Goal: Check status: Check status

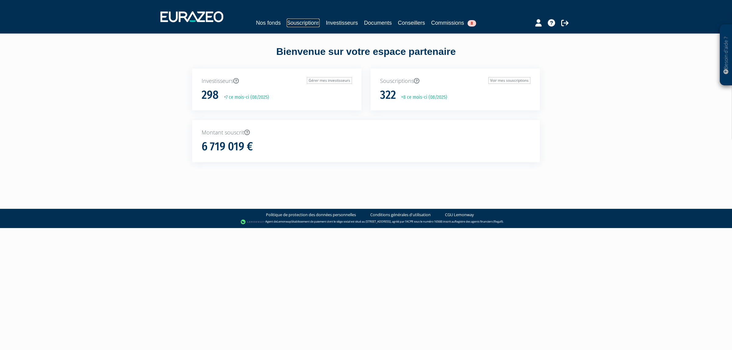
click at [292, 20] on link "Souscriptions" at bounding box center [303, 23] width 33 height 9
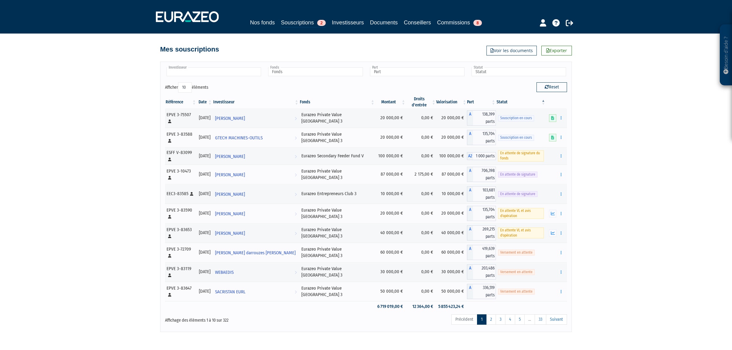
click at [192, 69] on input "text" at bounding box center [213, 71] width 95 height 9
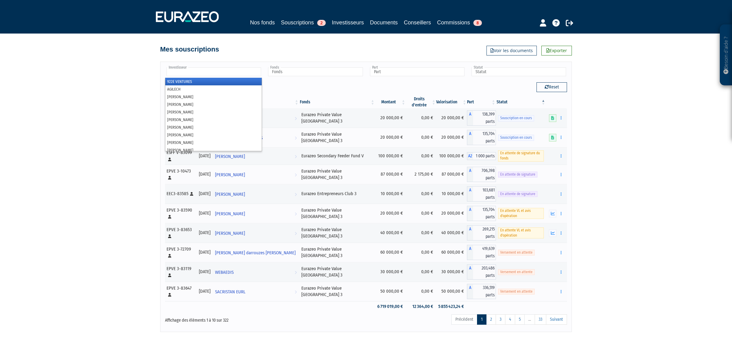
type input "e"
type input "r"
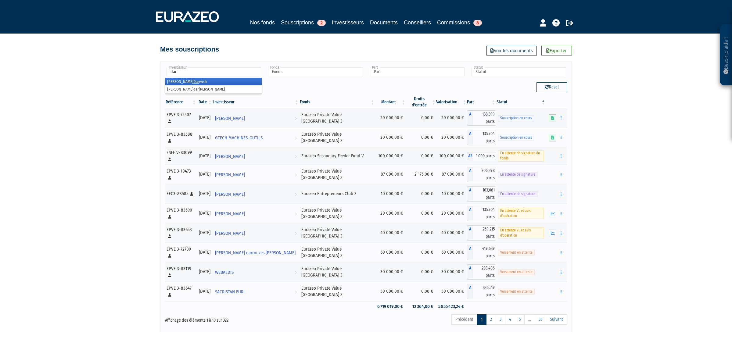
type input "dar"
click at [193, 83] on em "Dar" at bounding box center [196, 81] width 6 height 5
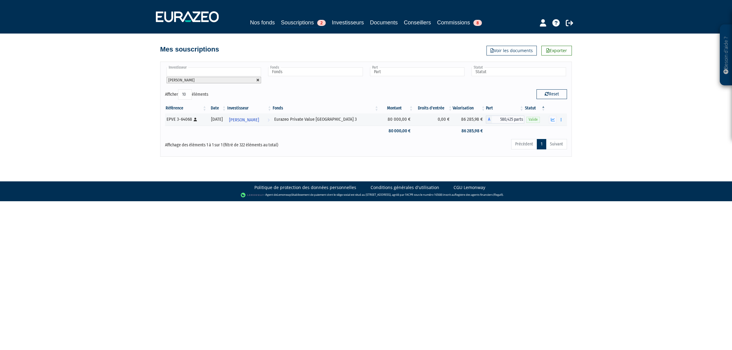
click at [259, 80] on link at bounding box center [258, 80] width 4 height 4
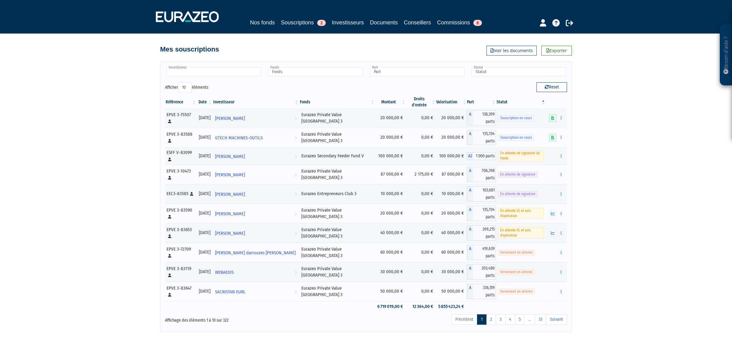
click at [248, 76] on input "text" at bounding box center [213, 71] width 95 height 9
type input "darw"
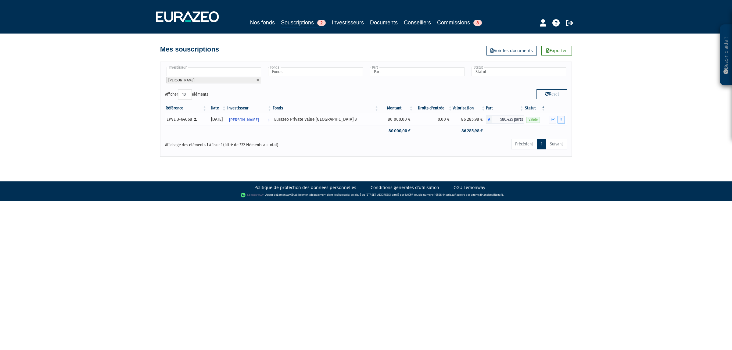
click at [562, 119] on button "button" at bounding box center [560, 120] width 7 height 8
click at [553, 140] on link "Rachat libre" at bounding box center [538, 142] width 50 height 10
click at [565, 120] on td "Documents Rachat libre Historique de rachat(s)" at bounding box center [556, 119] width 21 height 12
click at [564, 120] on button "button" at bounding box center [560, 120] width 7 height 8
click at [548, 151] on link "Historique de rachat(s)" at bounding box center [538, 153] width 50 height 10
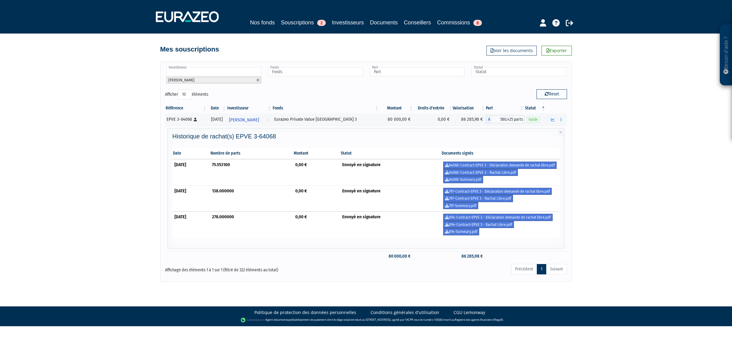
click at [731, 243] on div "Besoin d'aide ? × J'ai besoin d'aide Si vous avez une question à propos du fonc…" at bounding box center [366, 141] width 732 height 282
click at [678, 220] on div "Besoin d'aide ? × J'ai besoin d'aide Si vous avez une question à propos du fonc…" at bounding box center [366, 141] width 732 height 282
drag, startPoint x: 307, startPoint y: 162, endPoint x: 359, endPoint y: 168, distance: 52.8
click at [359, 168] on tr "31/12/2024 75.553100 0,00 € Envoyé en signature 64068-Contract-EPVE 3 - Déclara…" at bounding box center [365, 172] width 387 height 26
click at [359, 168] on td "Envoyé en signature" at bounding box center [390, 172] width 101 height 26
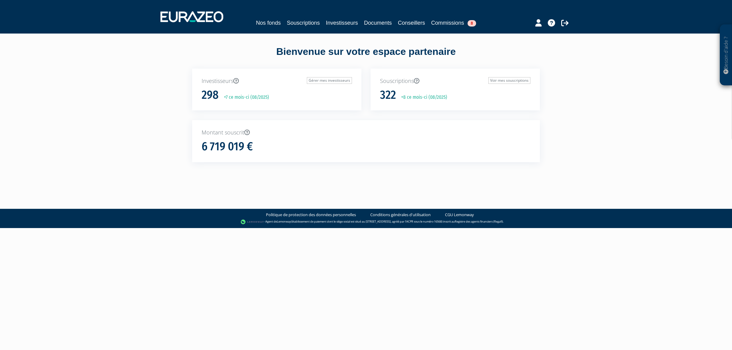
click at [293, 28] on nav "Nos fonds Souscriptions Investisseurs Documents Conseillers Commissions 8" at bounding box center [366, 17] width 732 height 34
click at [296, 20] on link "Souscriptions" at bounding box center [303, 23] width 33 height 9
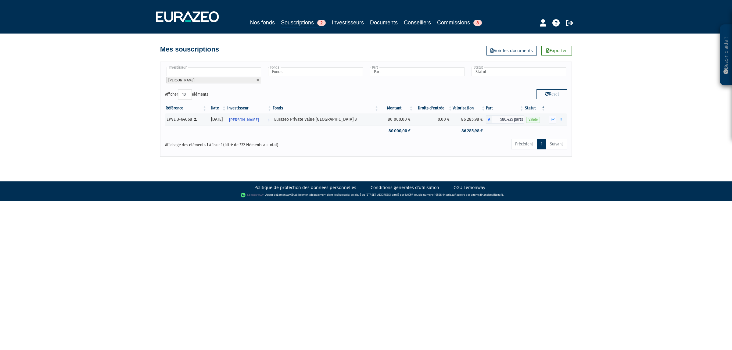
click at [482, 138] on div "Référence Date Investisseur Fonds Montant Droits d'entrée Valorisation Part Sta…" at bounding box center [365, 119] width 411 height 37
click at [560, 90] on button "Reset" at bounding box center [551, 94] width 30 height 10
type input "Investisseur"
type input "Fonds"
type input "Part"
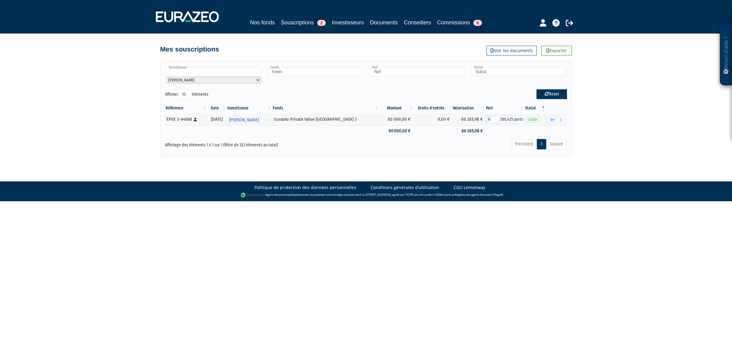
type input "Statut"
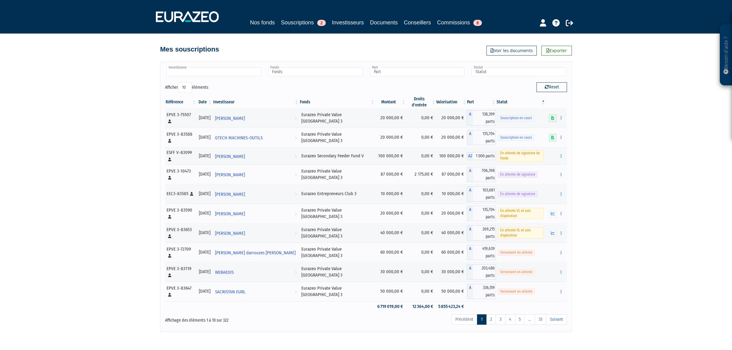
click at [229, 71] on input "text" at bounding box center [213, 71] width 95 height 9
type input "darw"
click at [201, 83] on li "Ismaël Darw ish" at bounding box center [213, 82] width 96 height 8
